Goal: Transaction & Acquisition: Book appointment/travel/reservation

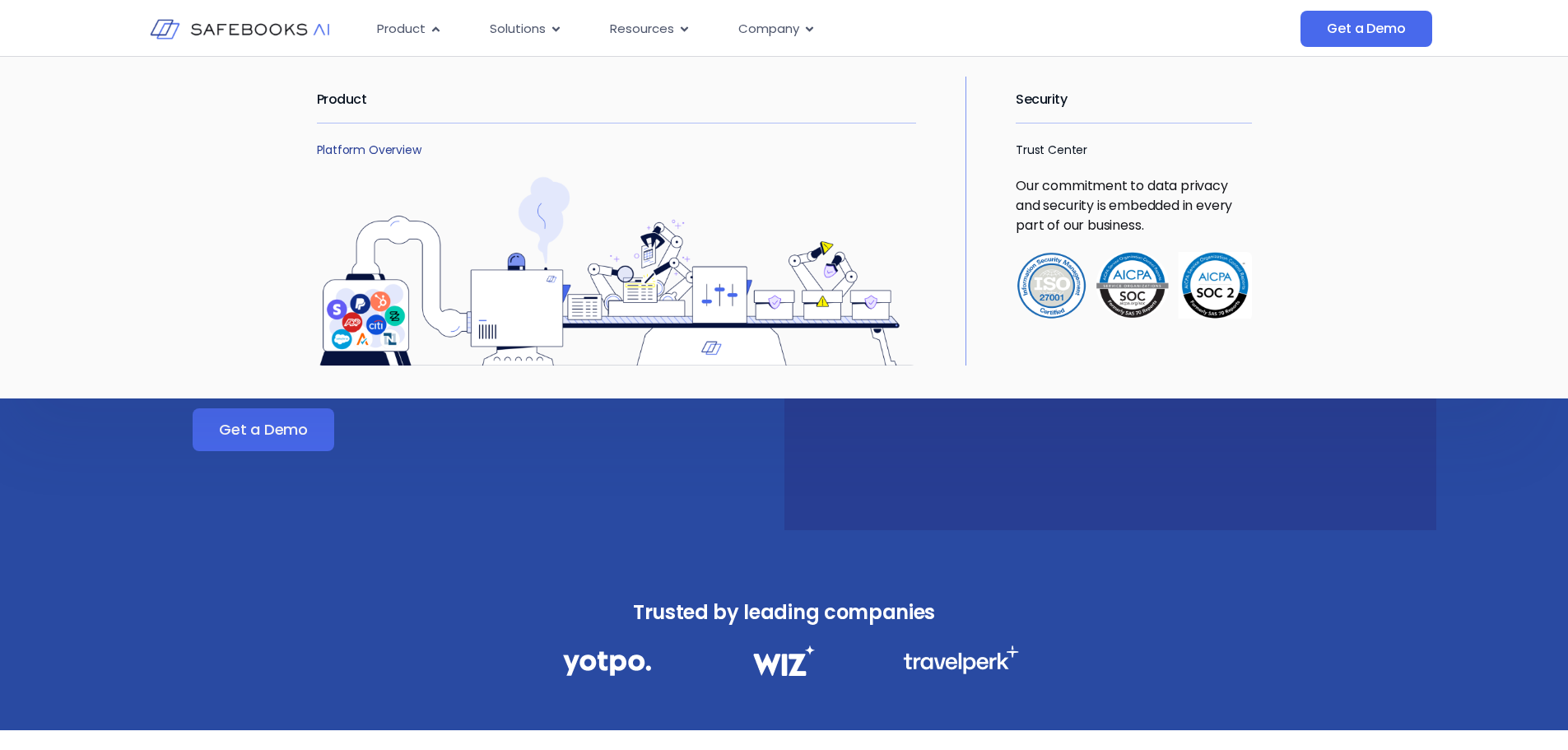
click at [395, 151] on link "Platform Overview" at bounding box center [369, 150] width 105 height 17
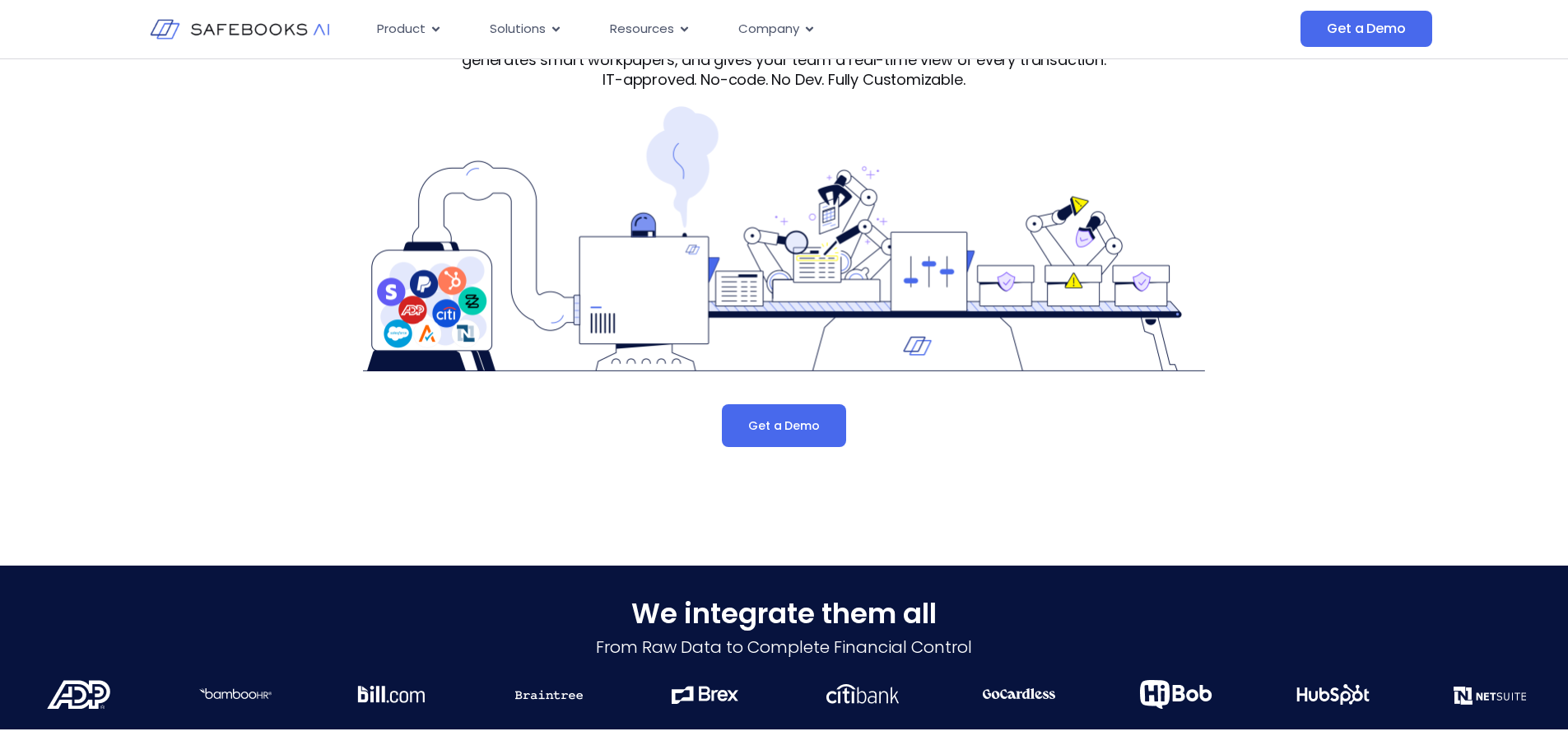
scroll to position [187, 0]
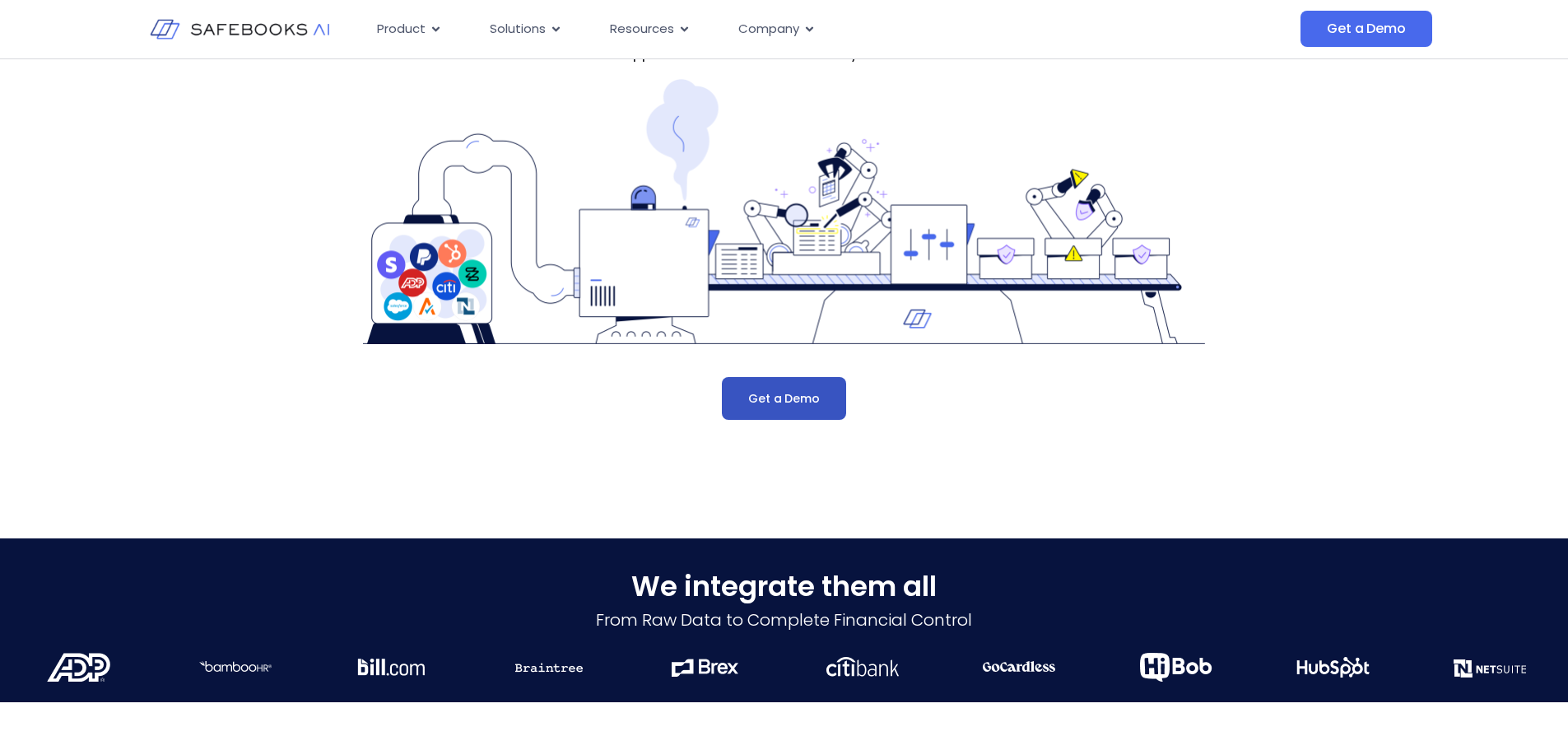
click at [814, 394] on span "Get a Demo" at bounding box center [783, 398] width 71 height 17
